Goal: Find specific page/section: Find specific page/section

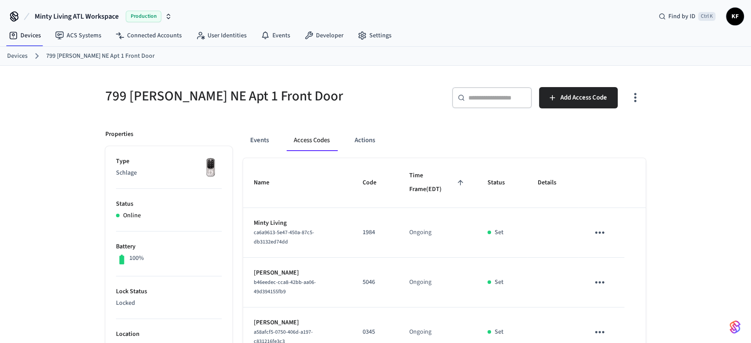
click at [463, 96] on icon at bounding box center [461, 97] width 7 height 7
click at [14, 56] on link "Devices" at bounding box center [17, 56] width 20 height 9
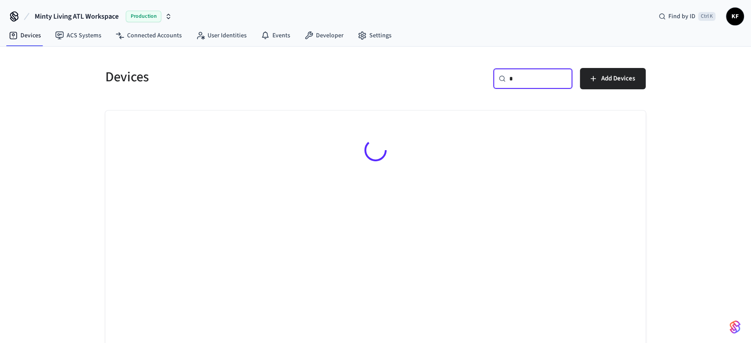
click at [523, 81] on input "*" at bounding box center [538, 78] width 58 height 9
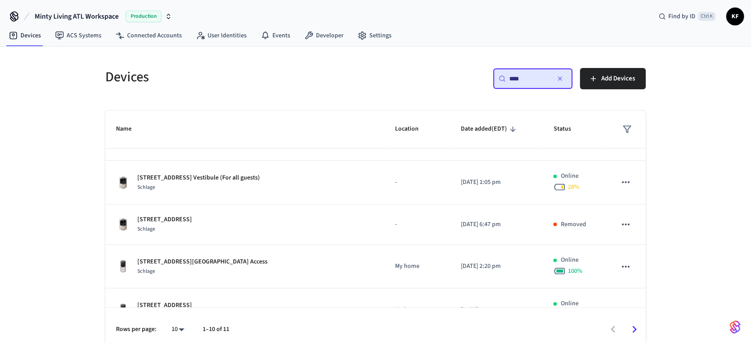
scroll to position [208, 0]
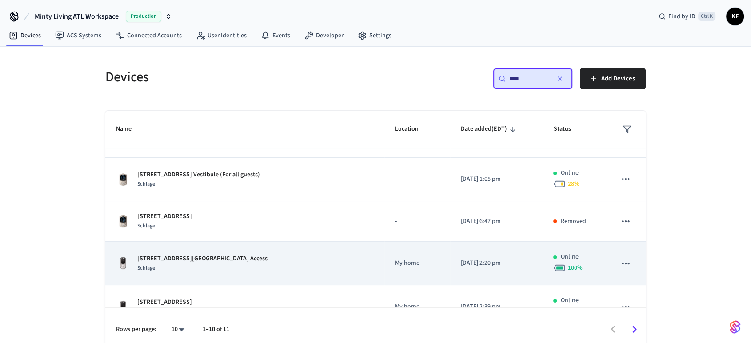
type input "****"
click at [204, 255] on p "[STREET_ADDRESS][GEOGRAPHIC_DATA] Access" at bounding box center [202, 258] width 130 height 9
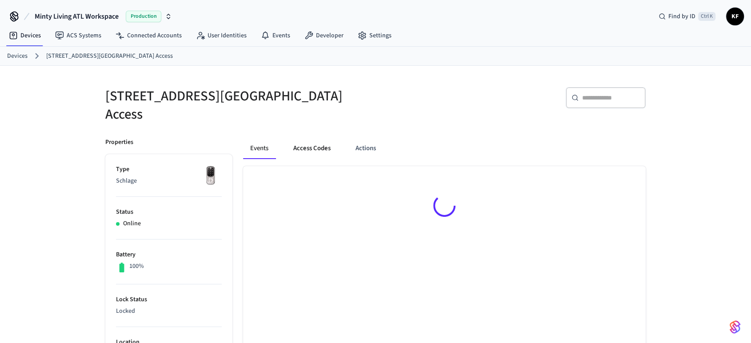
click at [317, 138] on button "Access Codes" at bounding box center [312, 148] width 52 height 21
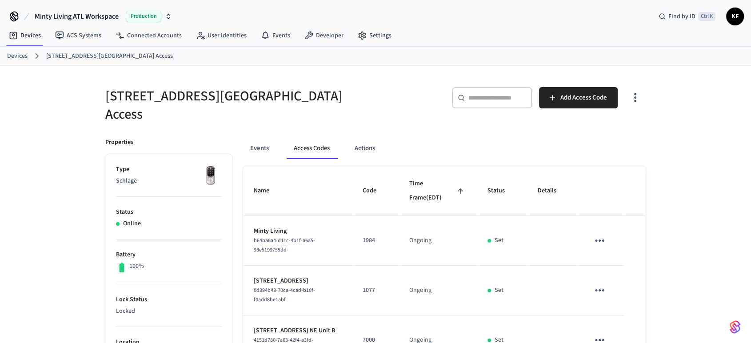
click at [13, 56] on link "Devices" at bounding box center [17, 56] width 20 height 9
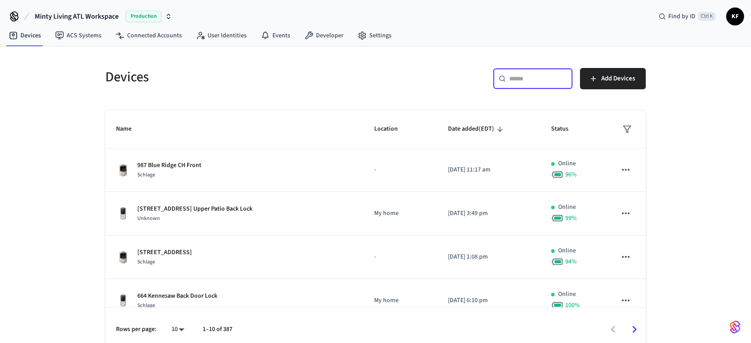
click at [511, 81] on input "text" at bounding box center [538, 78] width 58 height 9
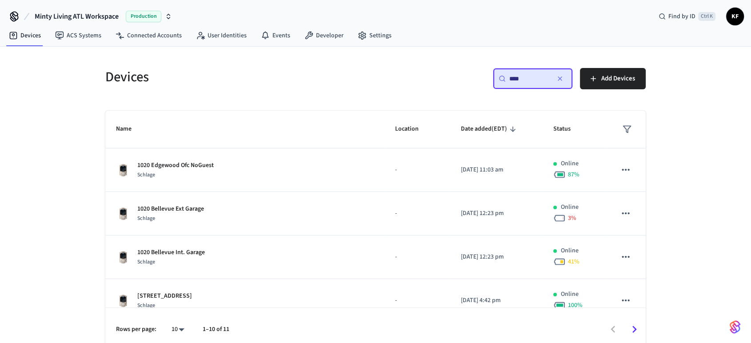
type input "****"
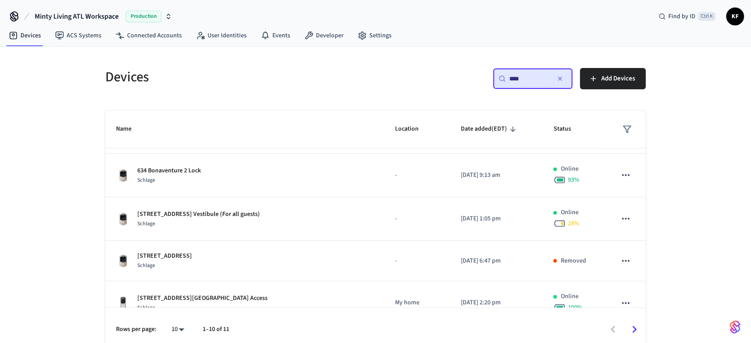
scroll to position [170, 0]
